Goal: Task Accomplishment & Management: Use online tool/utility

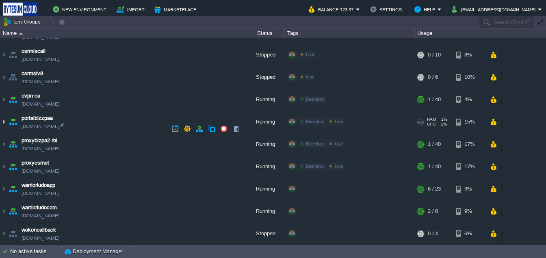
scroll to position [660, 0]
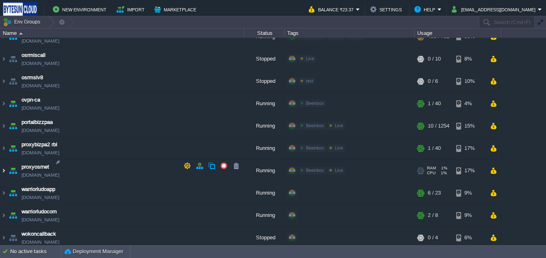
click at [5, 166] on img at bounding box center [3, 171] width 7 height 22
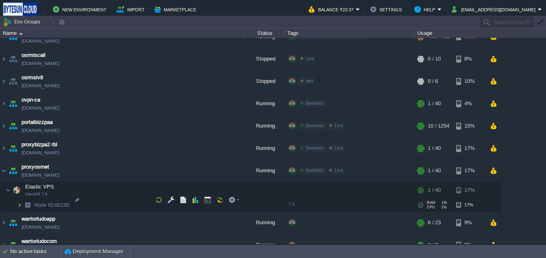
click at [21, 201] on img at bounding box center [19, 205] width 5 height 13
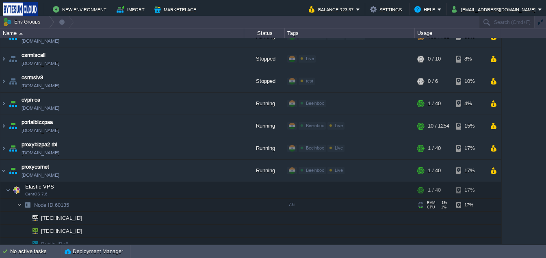
click at [21, 201] on img at bounding box center [19, 205] width 5 height 13
click at [9, 185] on img at bounding box center [8, 190] width 5 height 16
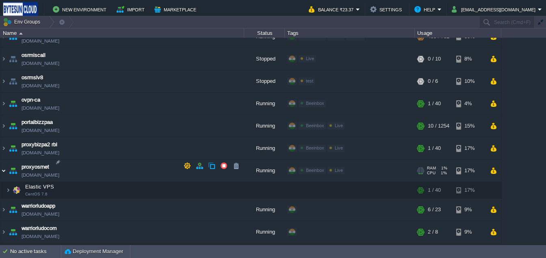
click at [3, 168] on img at bounding box center [3, 171] width 7 height 22
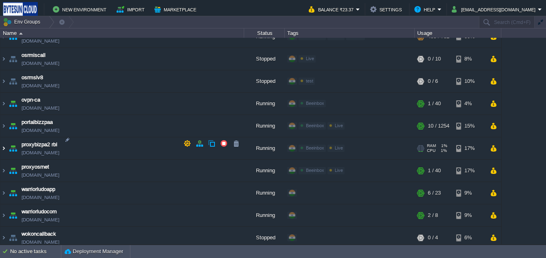
click at [4, 140] on img at bounding box center [3, 148] width 7 height 22
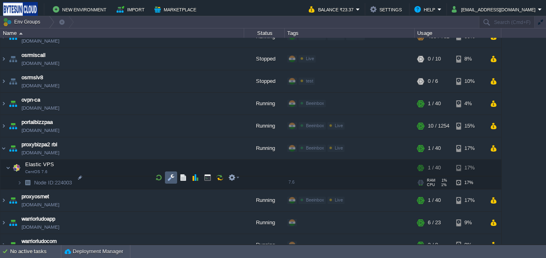
click at [169, 178] on button "button" at bounding box center [170, 177] width 7 height 7
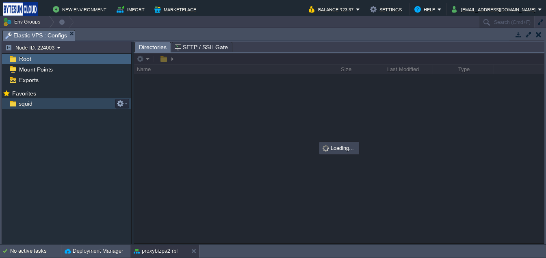
click at [24, 106] on span "squid" at bounding box center [25, 103] width 17 height 7
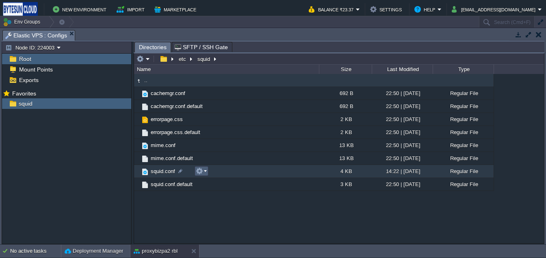
click at [201, 169] on button "button" at bounding box center [199, 170] width 7 height 7
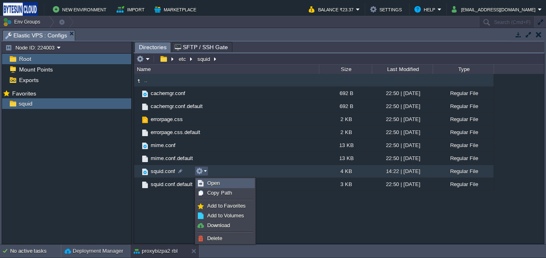
click at [211, 182] on span "Open" at bounding box center [213, 183] width 13 height 6
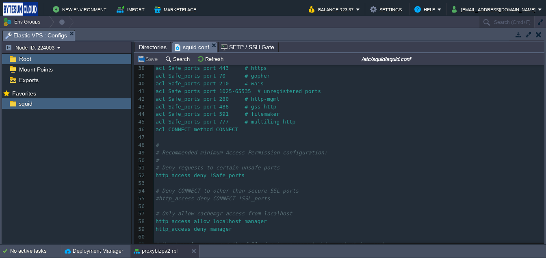
scroll to position [287, 0]
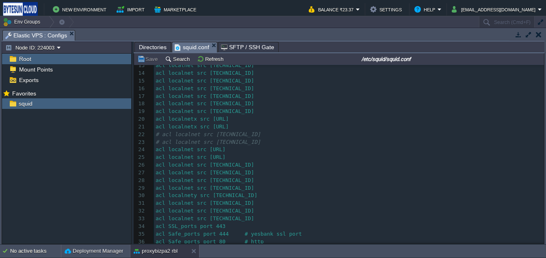
click at [291, 129] on pre "acl localnetx src [URL]" at bounding box center [349, 127] width 390 height 8
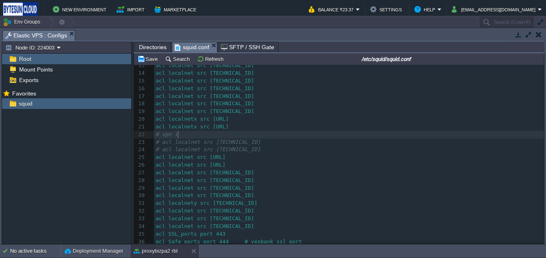
type textarea "# vpn ip"
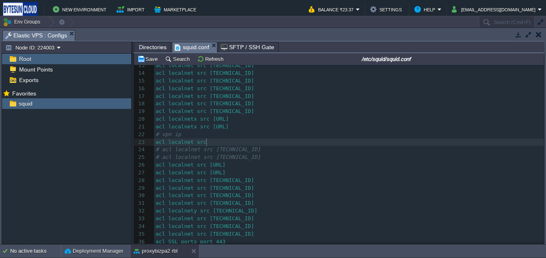
type textarea "acl localnet src"
paste textarea
type textarea "64.238."
type textarea "203.222"
click at [153, 61] on button "Save" at bounding box center [148, 58] width 23 height 7
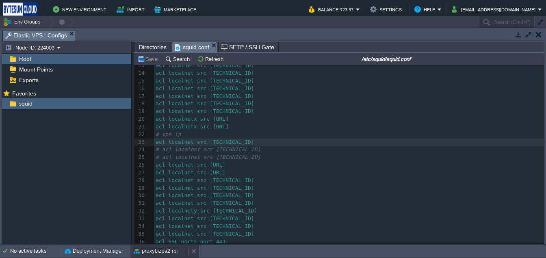
click at [158, 250] on button "proxybizpa2 rbl" at bounding box center [156, 251] width 44 height 8
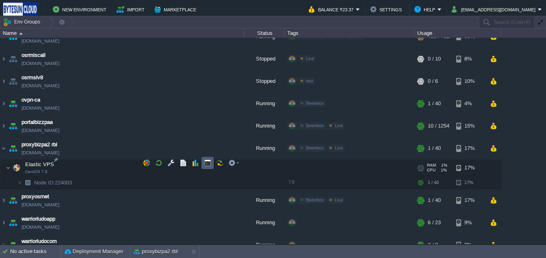
click at [206, 165] on button "button" at bounding box center [207, 162] width 7 height 7
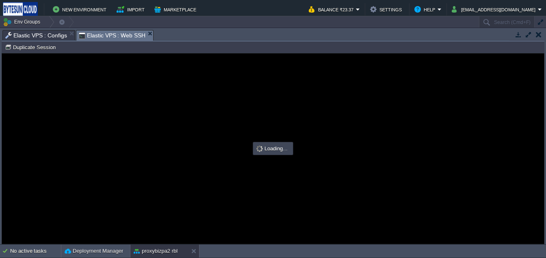
type input "#000000"
